Goal: Task Accomplishment & Management: Use online tool/utility

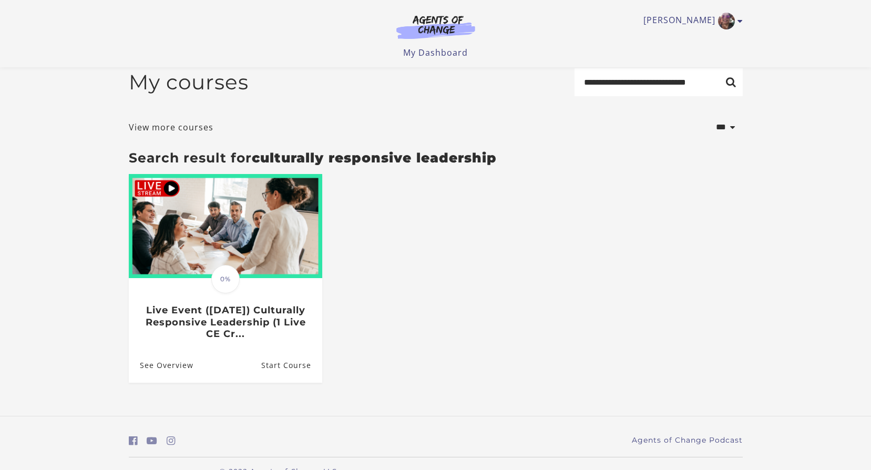
scroll to position [38, 0]
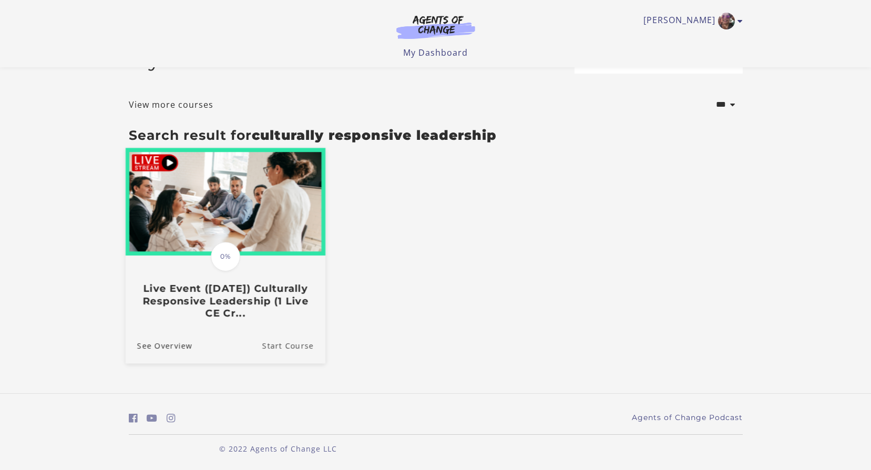
click at [271, 347] on link "Start Course" at bounding box center [293, 345] width 63 height 35
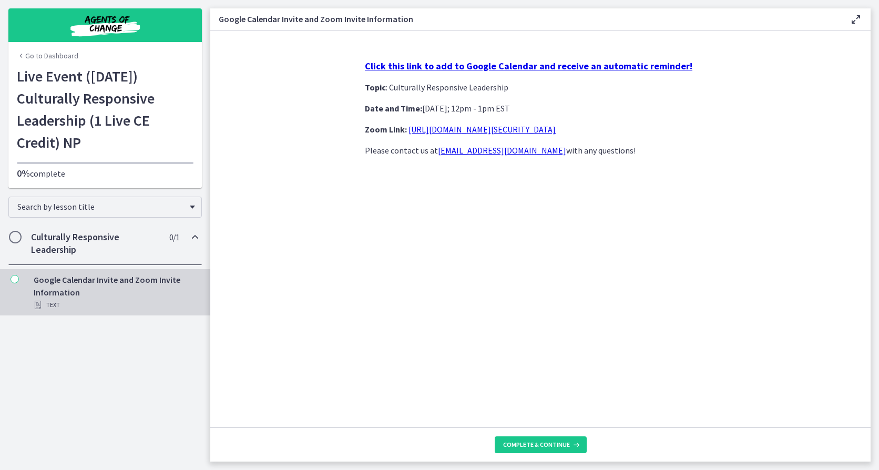
click at [118, 248] on h2 "Culturally Responsive Leadership" at bounding box center [95, 243] width 128 height 25
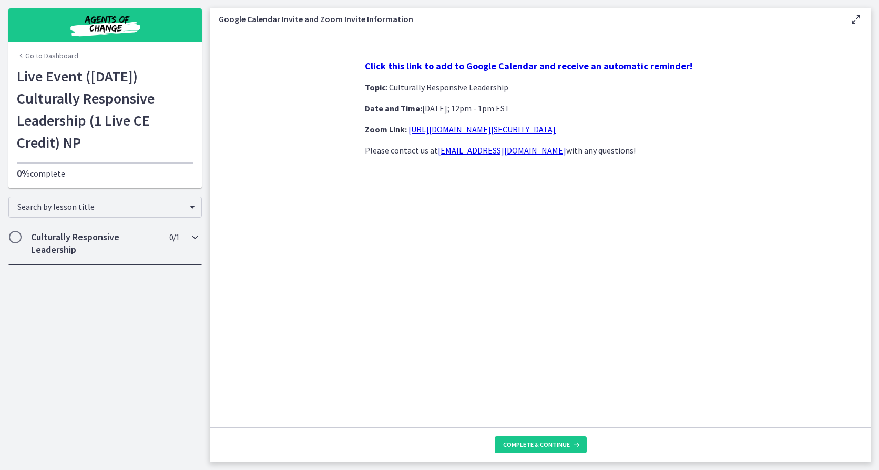
click at [17, 241] on span "Chapters" at bounding box center [15, 237] width 11 height 11
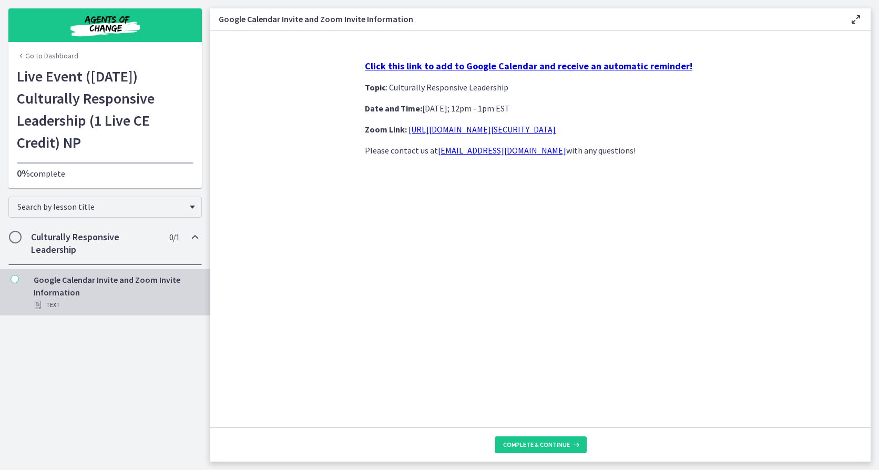
click at [530, 69] on strong "Click this link to add to Google Calendar and receive an automatic reminder!" at bounding box center [529, 66] width 328 height 12
